Goal: Go to known website: Access a specific website the user already knows

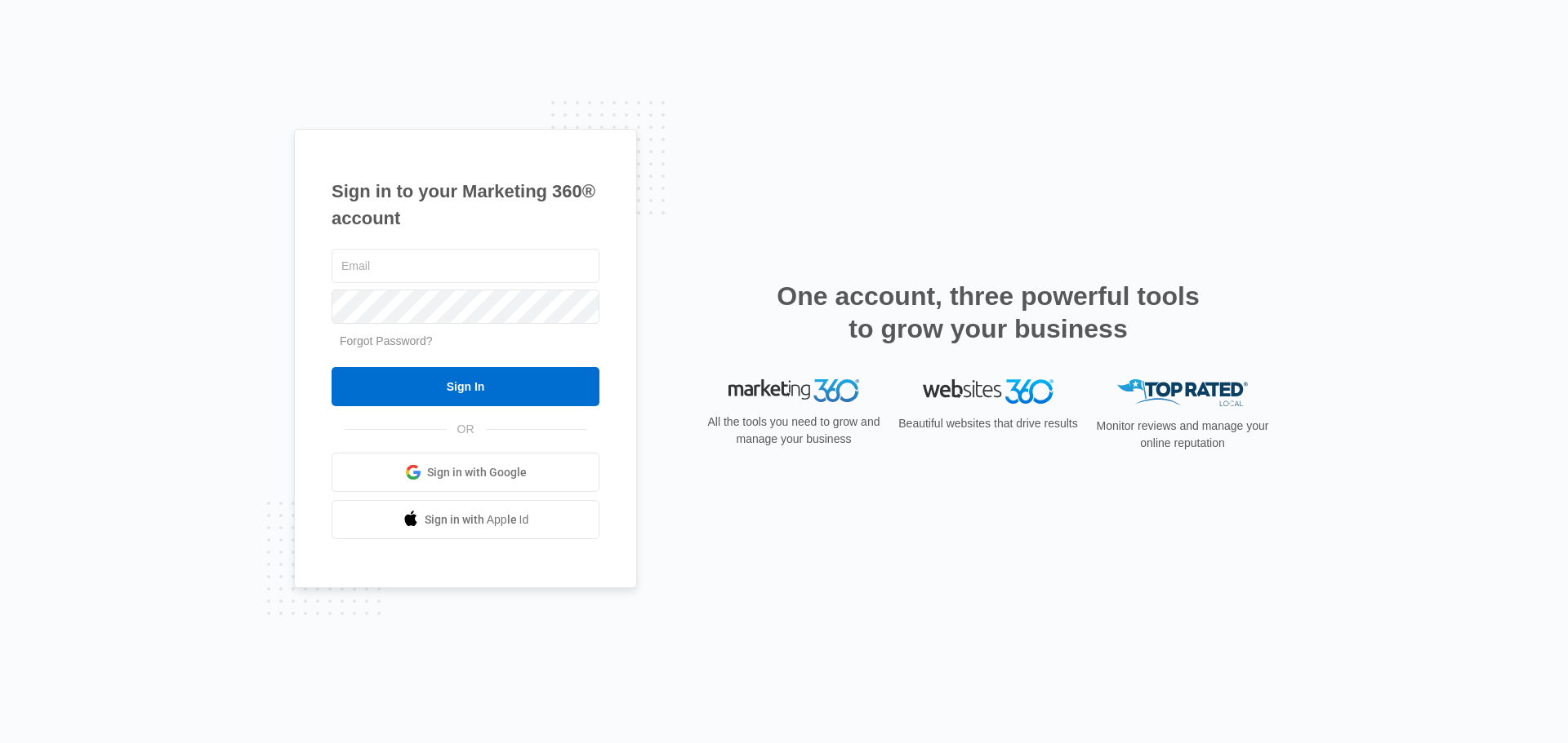
type input "[EMAIL_ADDRESS][DOMAIN_NAME]"
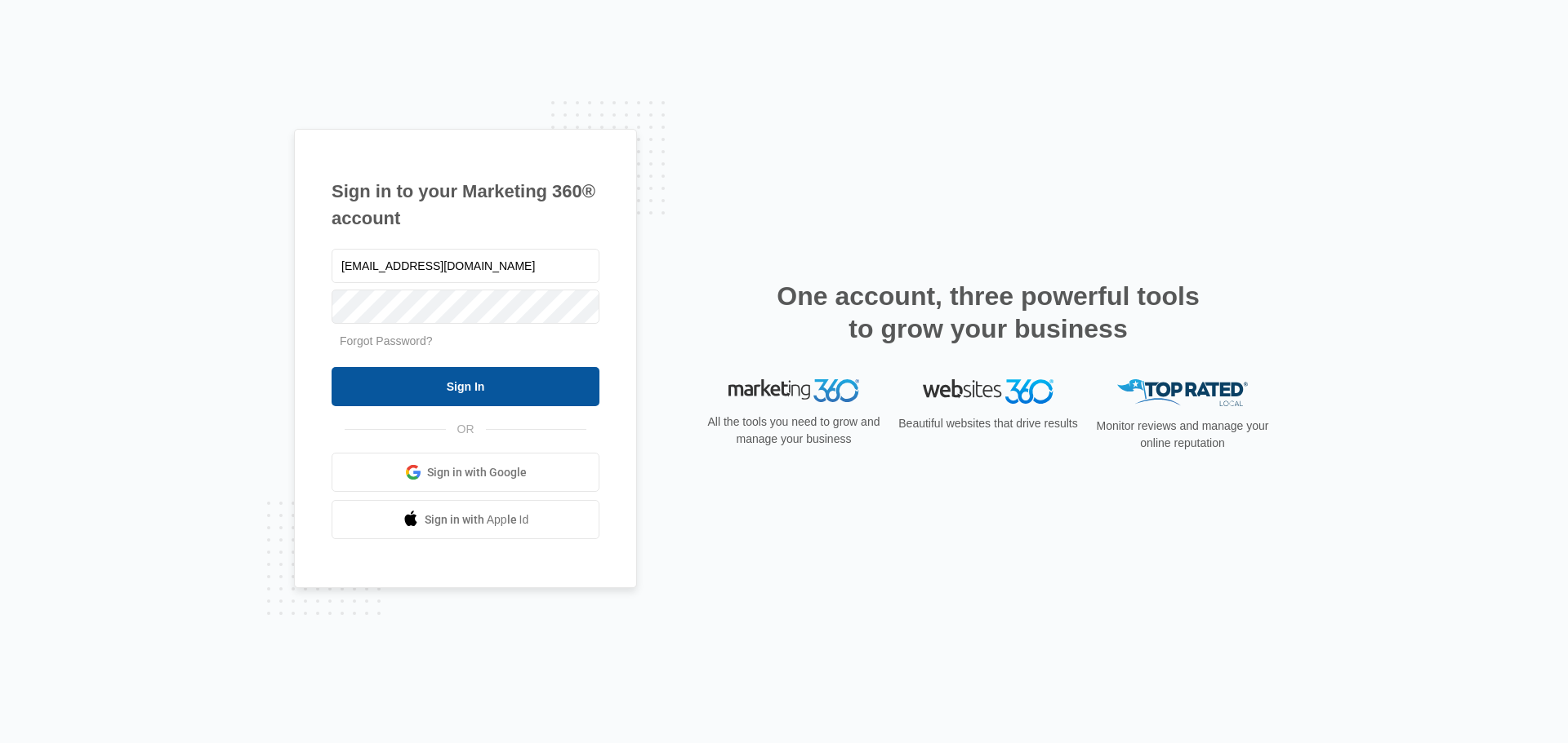
click at [484, 381] on input "Sign In" at bounding box center [465, 387] width 268 height 39
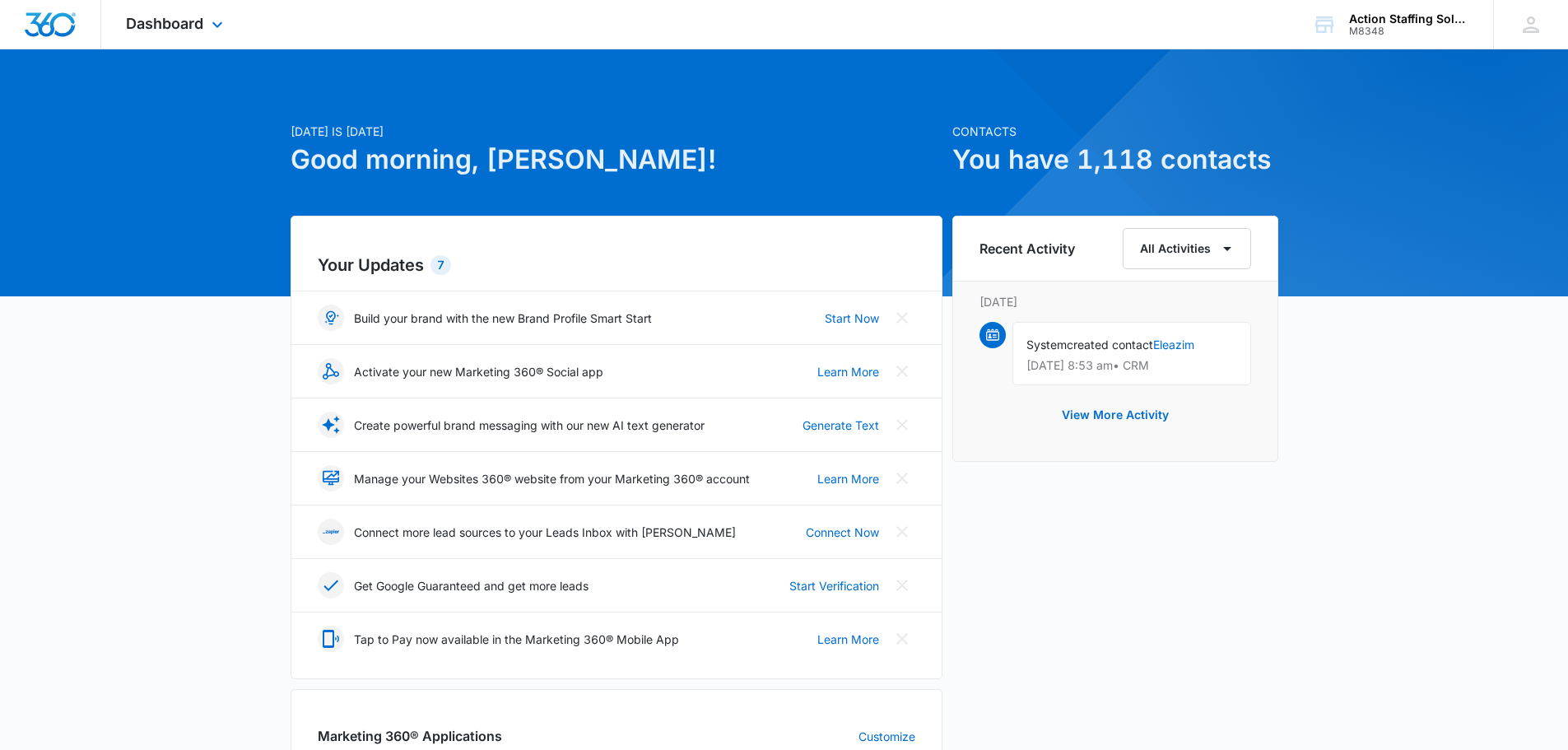
click at [173, 35] on div "Dashboard Apps Reputation Websites Forms CRM Email Social Shop Payments POS Con…" at bounding box center [177, 24] width 150 height 49
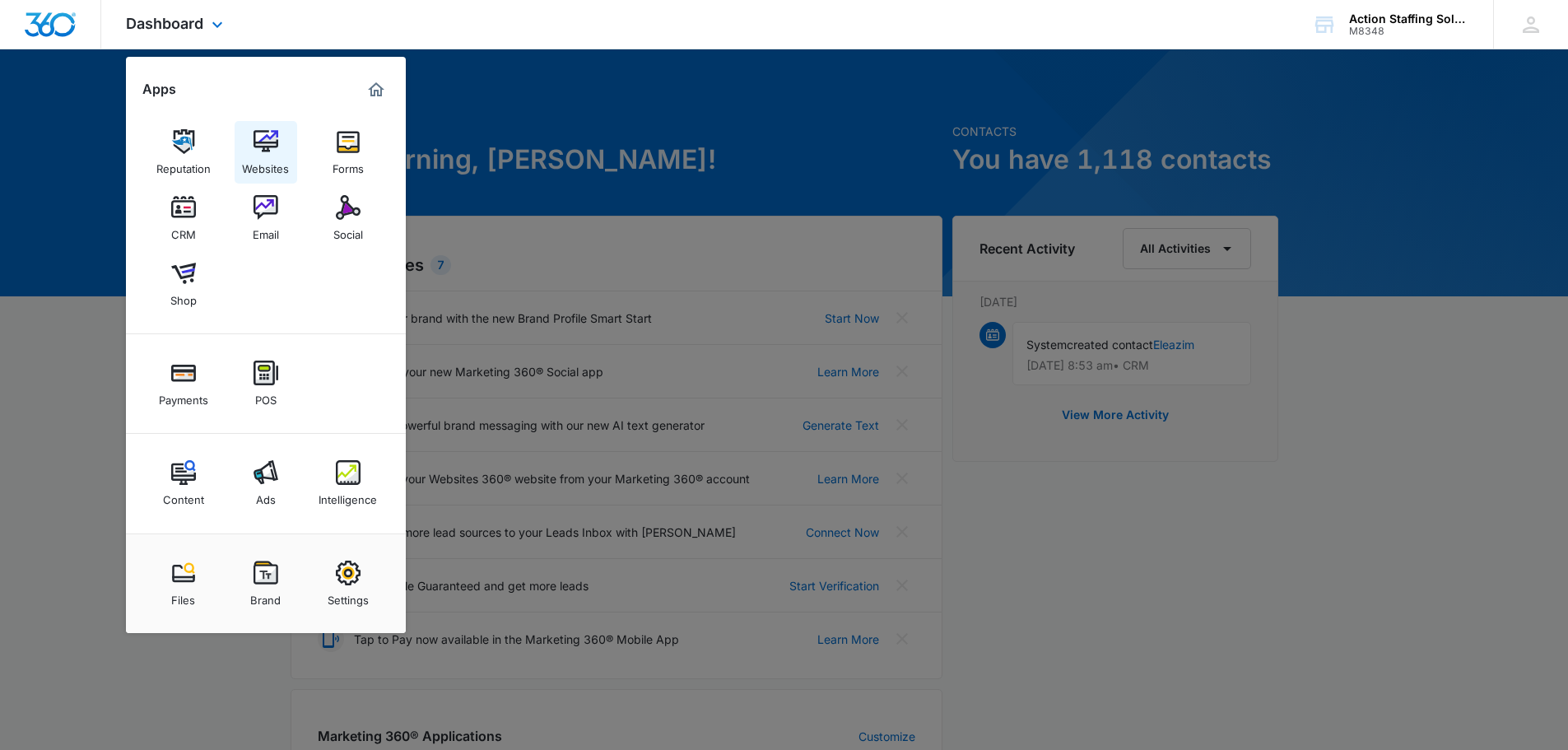
click at [264, 128] on link "Websites" at bounding box center [265, 152] width 63 height 63
